Goal: Find specific page/section: Find specific page/section

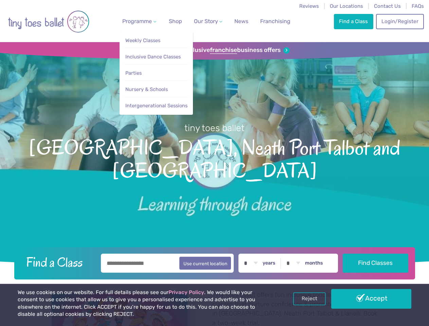
click at [138, 21] on span "Programme" at bounding box center [137, 21] width 30 height 6
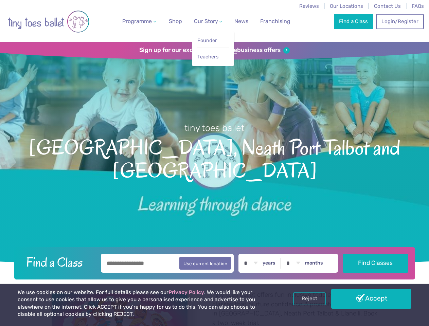
click at [202, 21] on span "Our Story" at bounding box center [206, 21] width 24 height 6
click at [215, 50] on li "Teachers" at bounding box center [213, 55] width 32 height 15
click at [215, 262] on button "Use current location" at bounding box center [205, 263] width 52 height 13
type input "**********"
click at [310, 299] on link "Reject" at bounding box center [309, 299] width 33 height 13
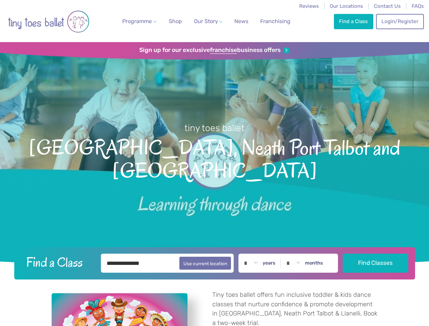
click at [372, 299] on p "Tiny toes ballet offers fun inclusive toddler & kids dance classes that nurture…" at bounding box center [295, 309] width 166 height 37
